Goal: Information Seeking & Learning: Learn about a topic

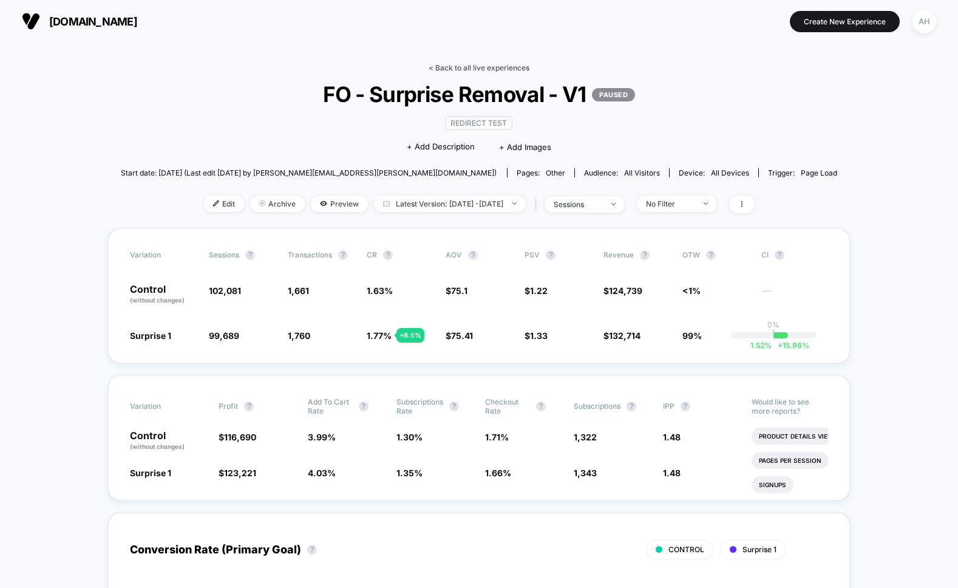
click at [510, 64] on link "< Back to all live experiences" at bounding box center [479, 67] width 101 height 9
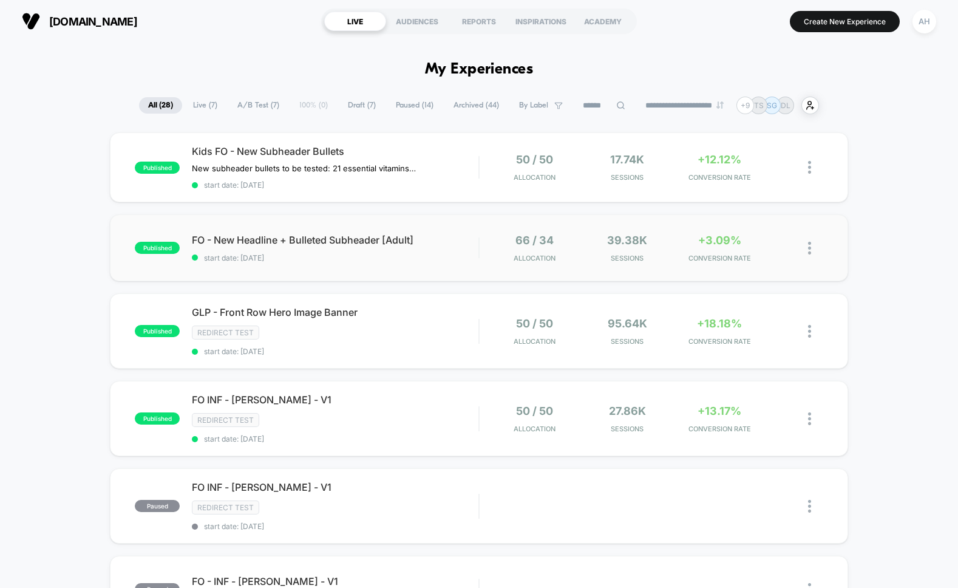
click at [413, 265] on div "published FO - New Headline + Bulleted Subheader [Adult] start date: [DATE] 66 …" at bounding box center [479, 247] width 738 height 67
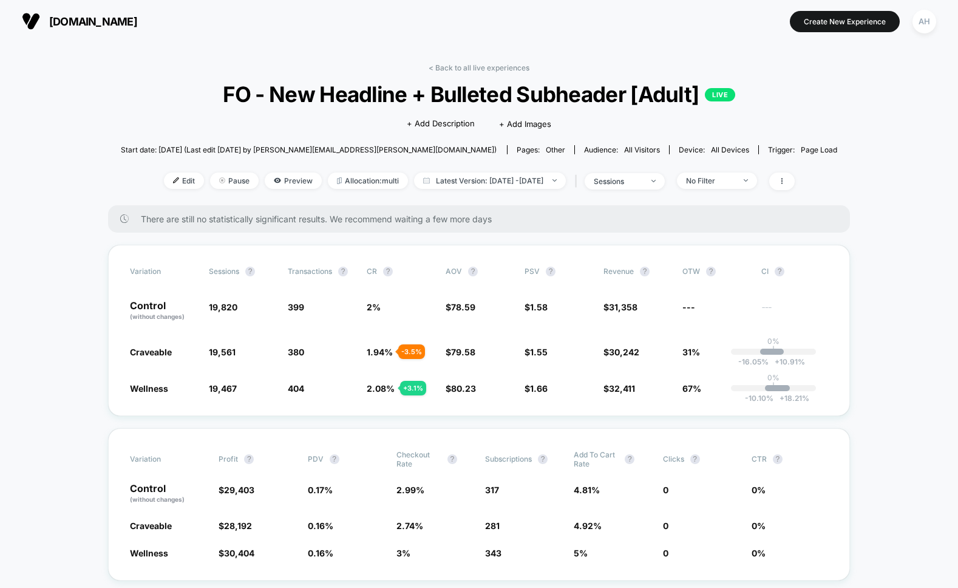
click at [487, 67] on link "< Back to all live experiences" at bounding box center [479, 67] width 101 height 9
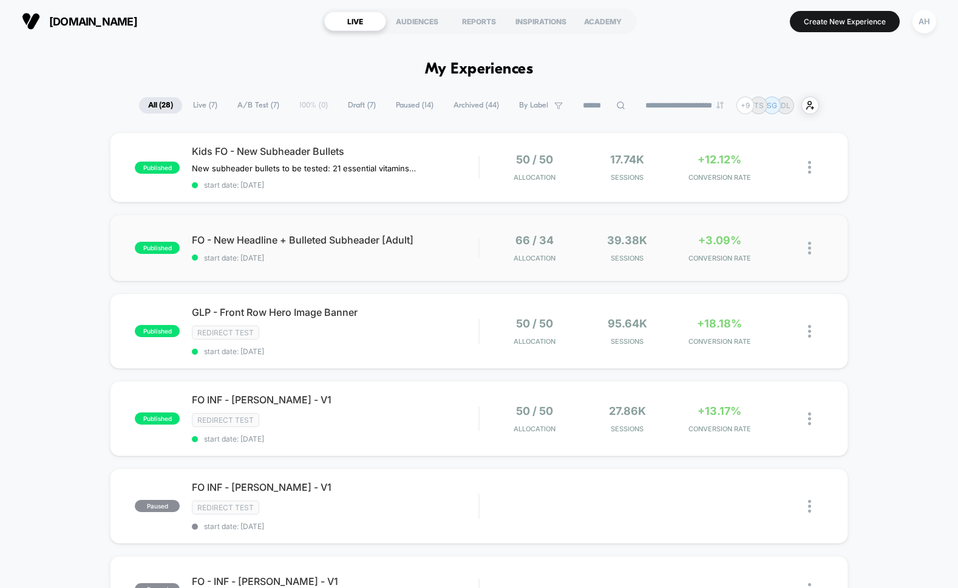
click at [417, 267] on div "published FO - New Headline + Bulleted Subheader [Adult] start date: [DATE] 66 …" at bounding box center [479, 247] width 738 height 67
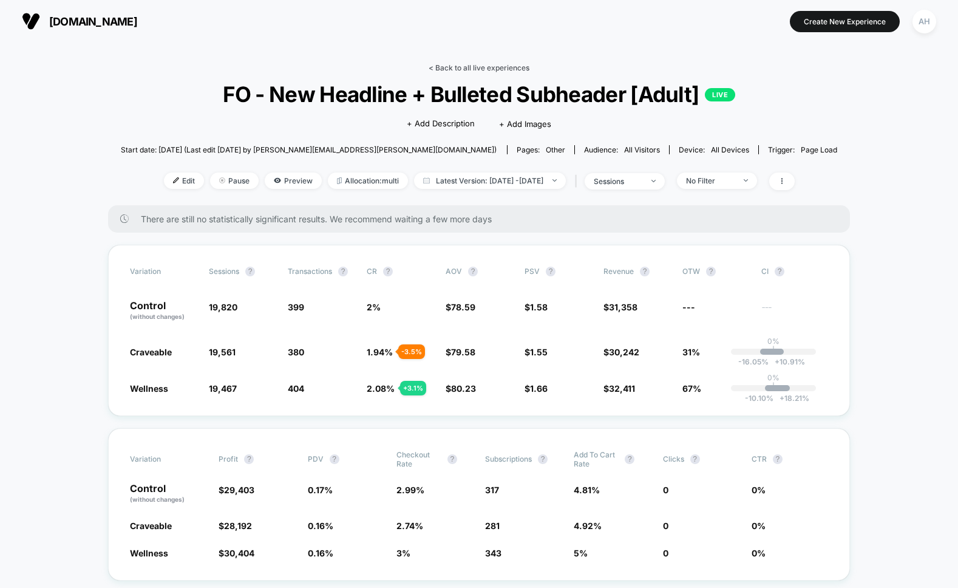
click at [479, 70] on link "< Back to all live experiences" at bounding box center [479, 67] width 101 height 9
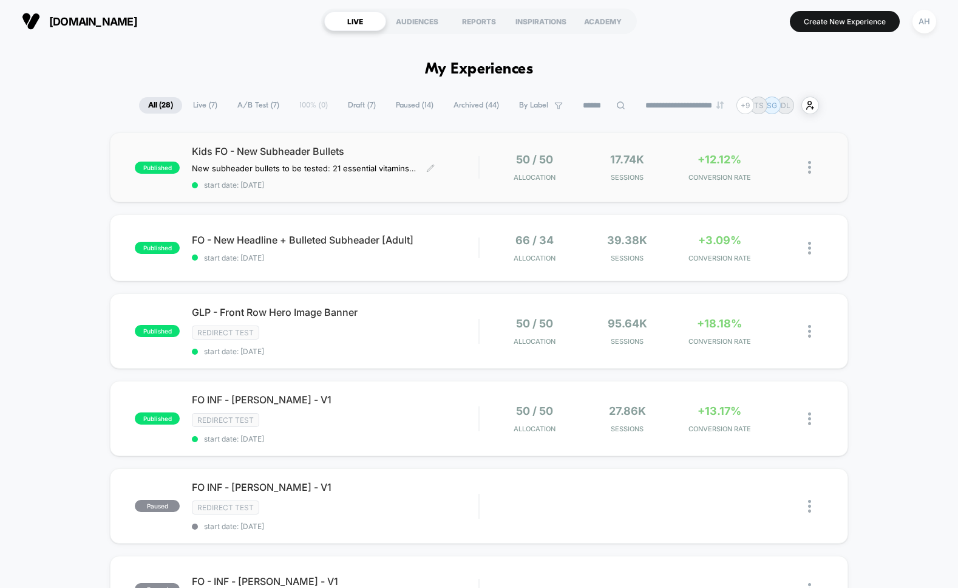
click at [443, 151] on span "Kids FO - New Subheader Bullets" at bounding box center [335, 151] width 287 height 12
